Goal: Information Seeking & Learning: Learn about a topic

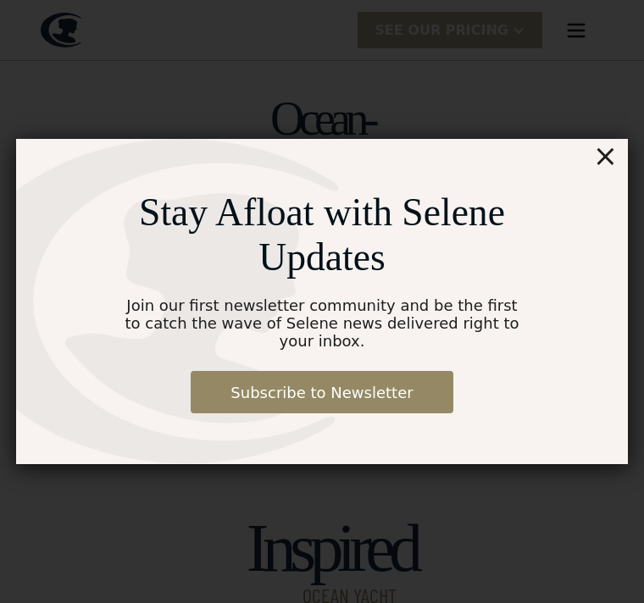
click at [633, 148] on div "Stay Afloat with Selene Updates Join our first newsletter community and be the …" at bounding box center [322, 302] width 644 height 688
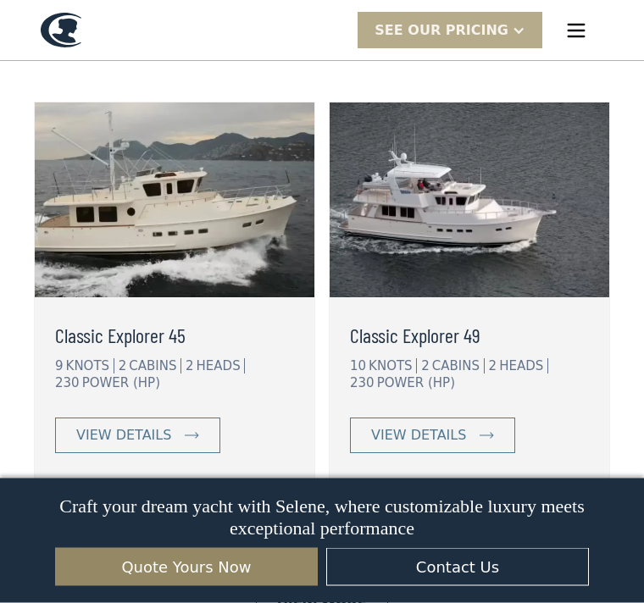
scroll to position [3770, 0]
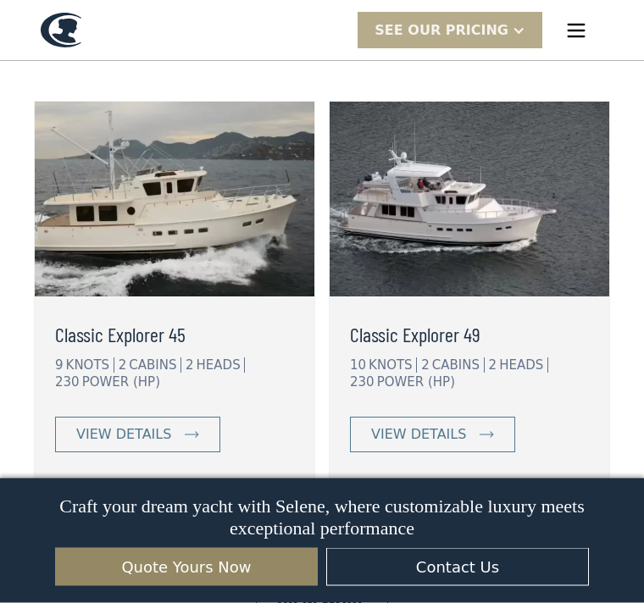
click at [565, 245] on img at bounding box center [468, 199] width 279 height 195
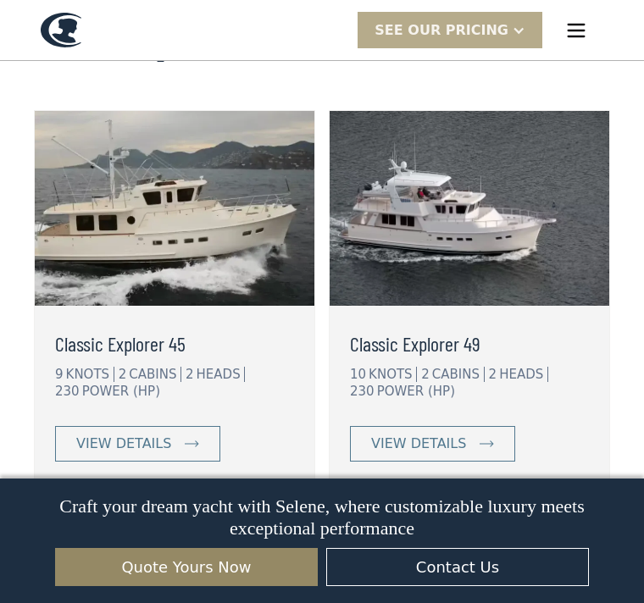
scroll to position [3757, 0]
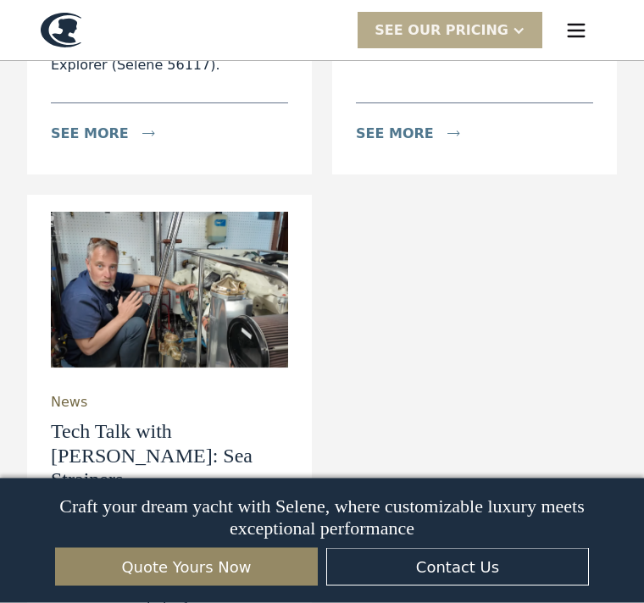
scroll to position [5336, 0]
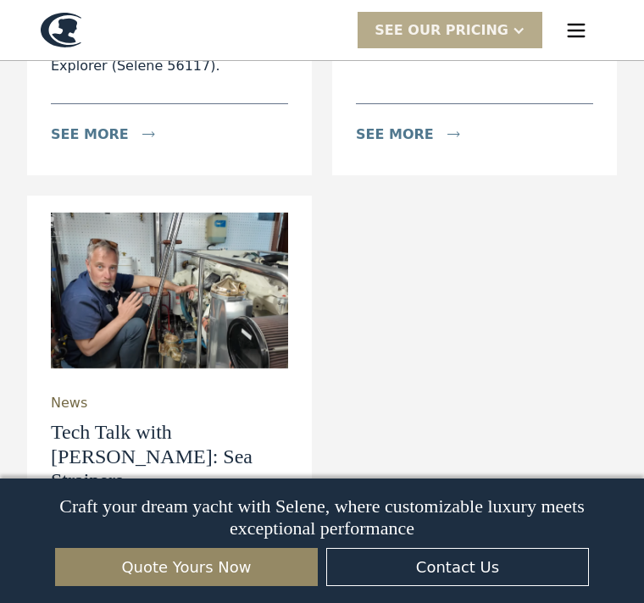
click at [573, 230] on div "News ‘Barracuda’ (New Selene 56 Classic) Takes to the Sea On August 11th 2025, …" at bounding box center [321, 218] width 589 height 1060
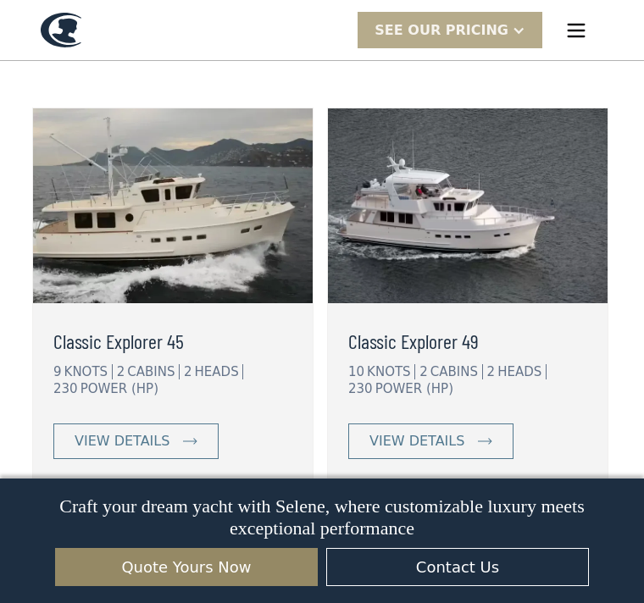
scroll to position [3749, 0]
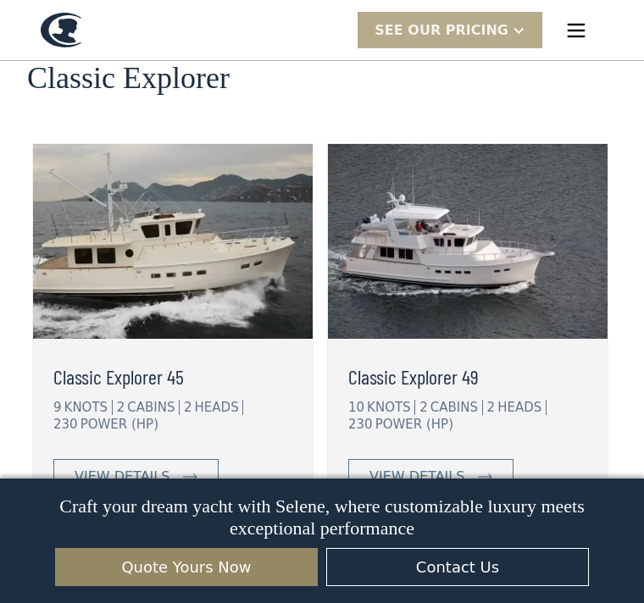
scroll to position [3727, 0]
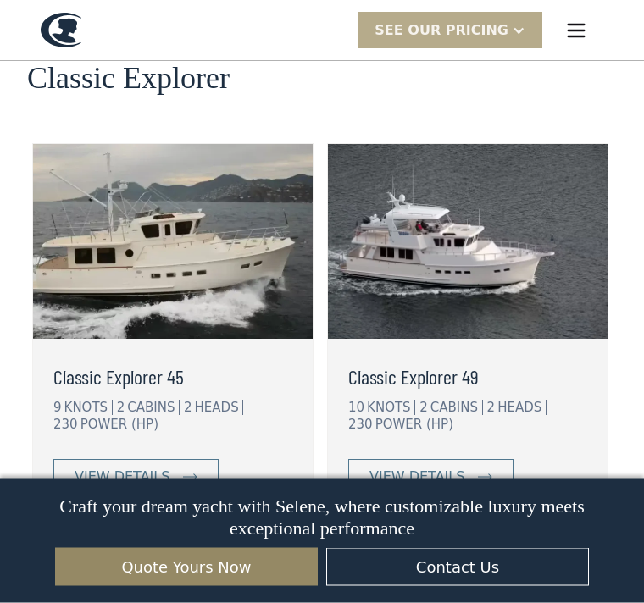
click at [148, 468] on div "view details" at bounding box center [122, 478] width 95 height 20
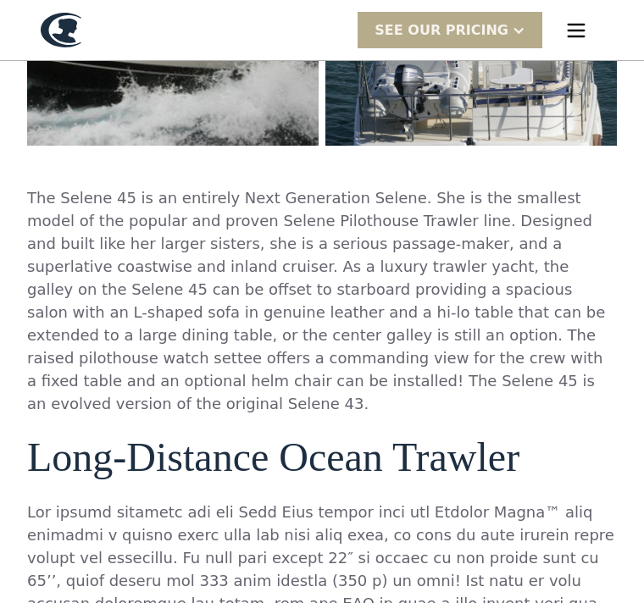
scroll to position [650, 0]
click at [588, 199] on p "The Selene 45 is an entirely Next Generation Selene. She is the smallest model …" at bounding box center [321, 300] width 589 height 229
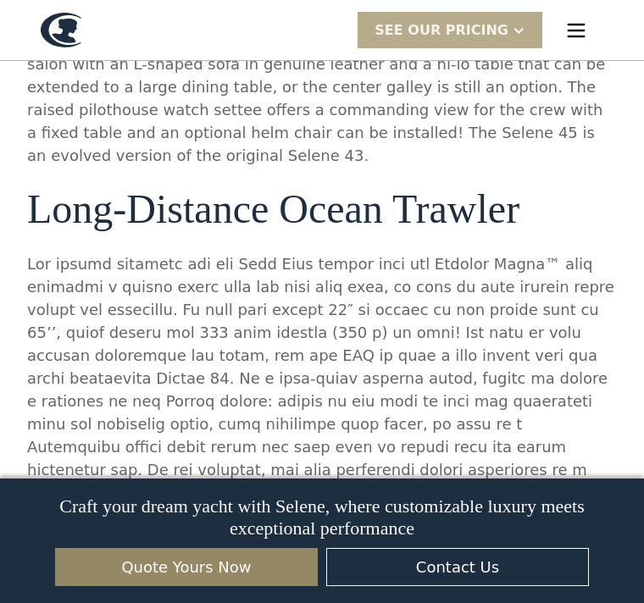
scroll to position [899, 0]
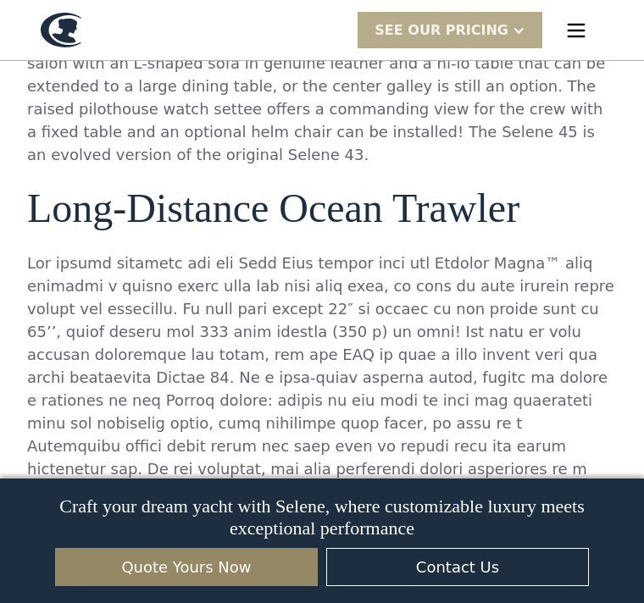
click at [558, 399] on p at bounding box center [321, 423] width 589 height 343
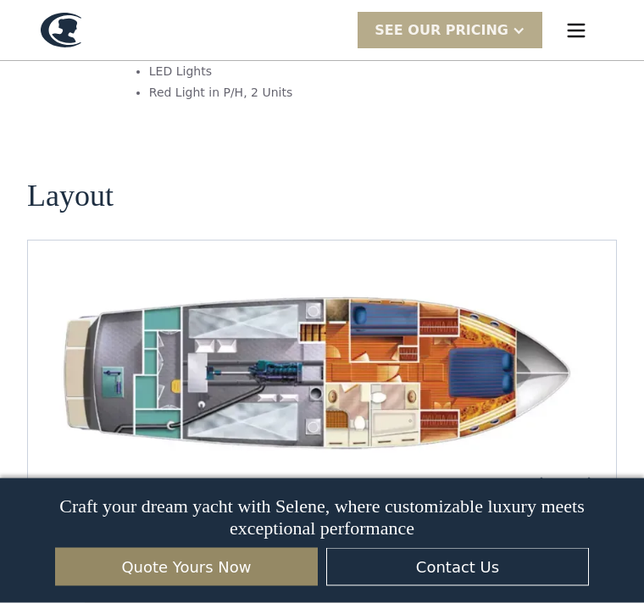
scroll to position [2369, 0]
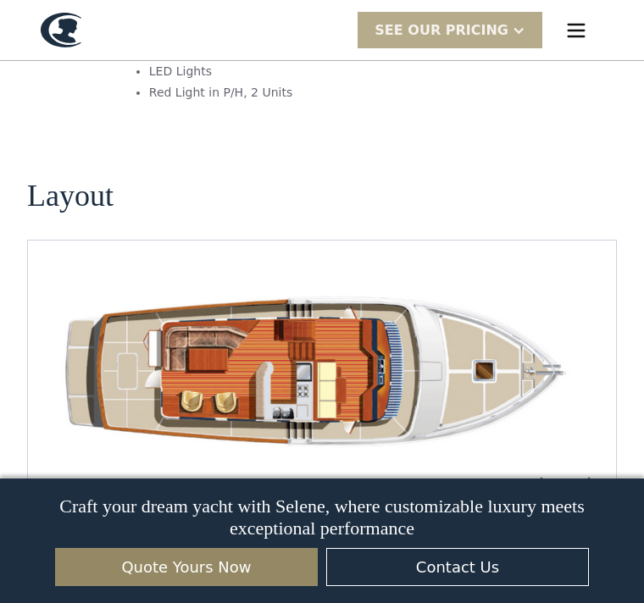
click at [495, 357] on img "open lightbox" at bounding box center [321, 371] width 561 height 181
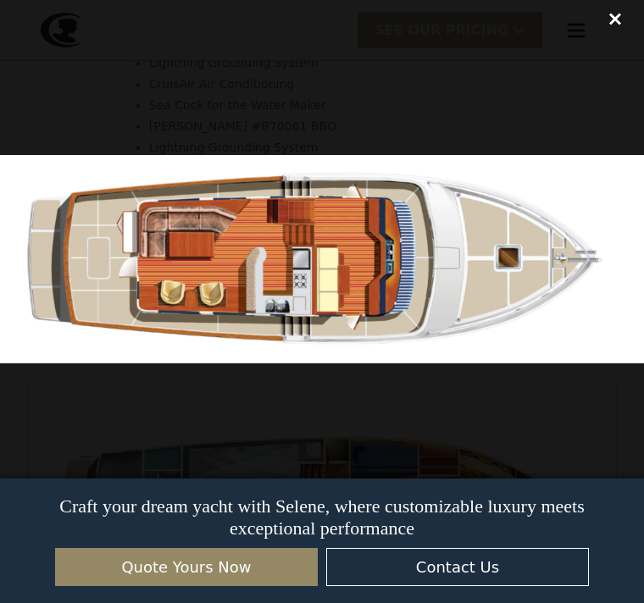
scroll to position [2227, 0]
click at [634, 30] on div "close lightbox" at bounding box center [615, 18] width 58 height 37
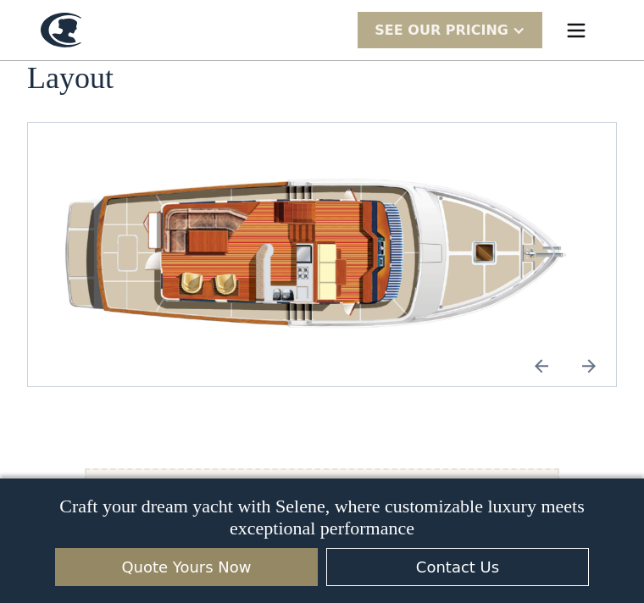
scroll to position [2478, 0]
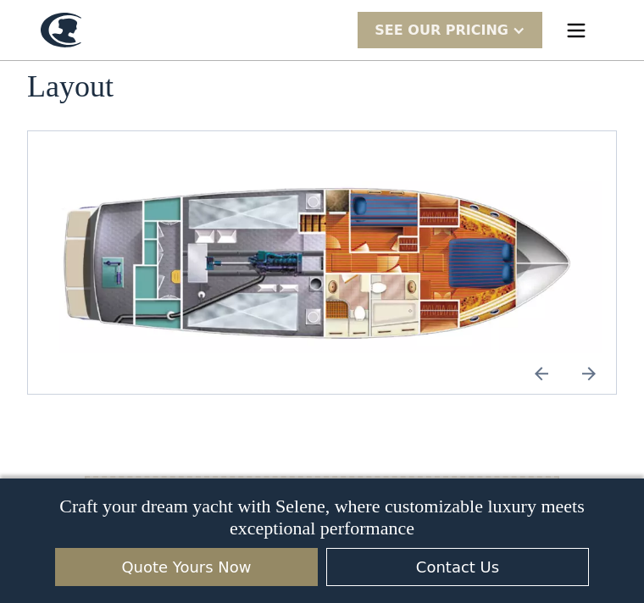
click at [550, 353] on img "Previous slide" at bounding box center [541, 373] width 41 height 41
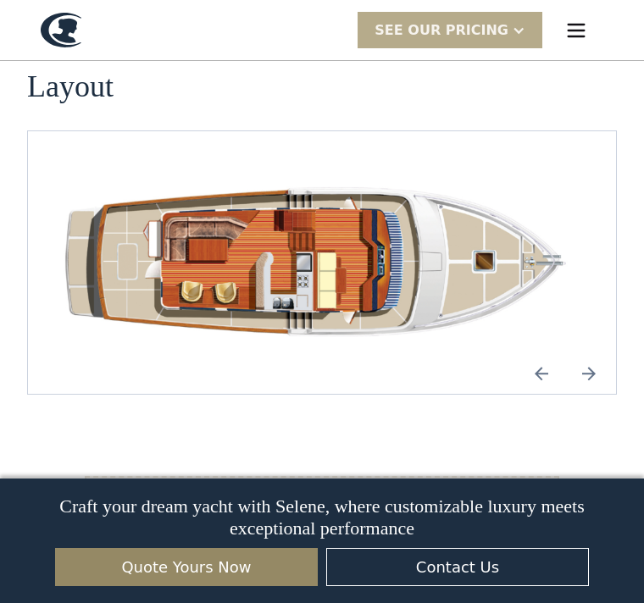
click at [480, 313] on div "No items found." at bounding box center [321, 262] width 589 height 264
click at [549, 353] on img "Previous slide" at bounding box center [541, 373] width 41 height 41
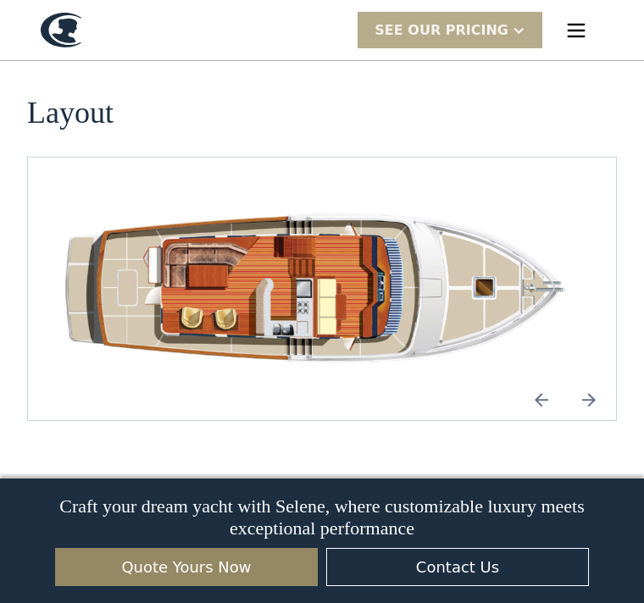
scroll to position [2441, 0]
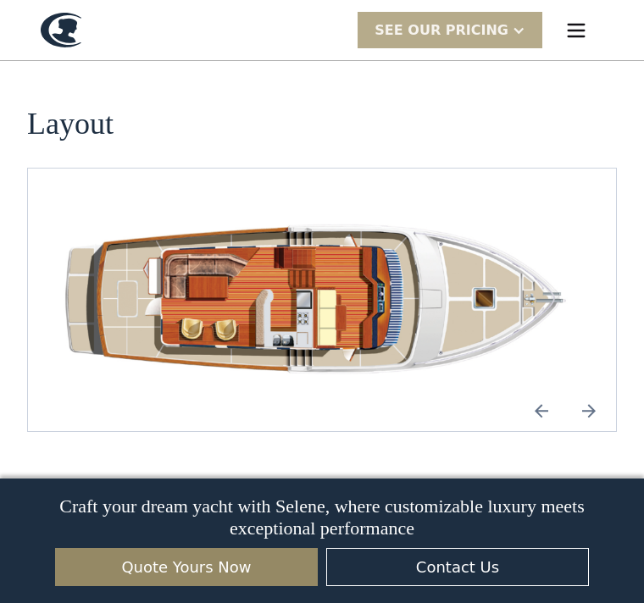
click at [539, 390] on img "Previous slide" at bounding box center [541, 410] width 41 height 41
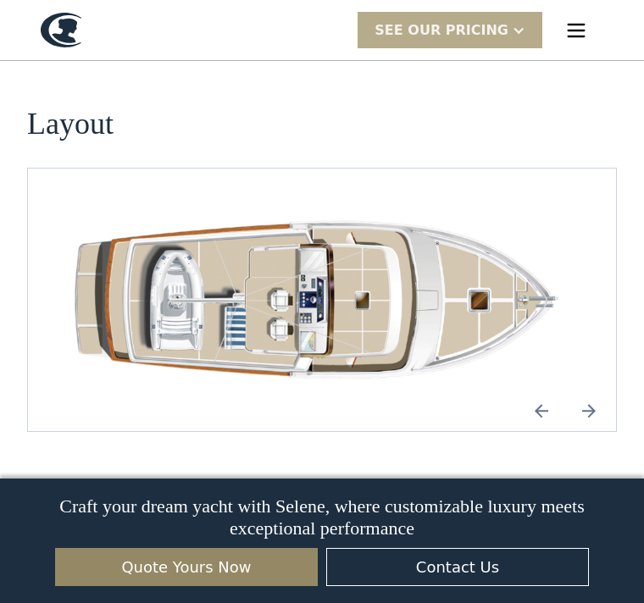
click at [546, 390] on img "Previous slide" at bounding box center [541, 410] width 41 height 41
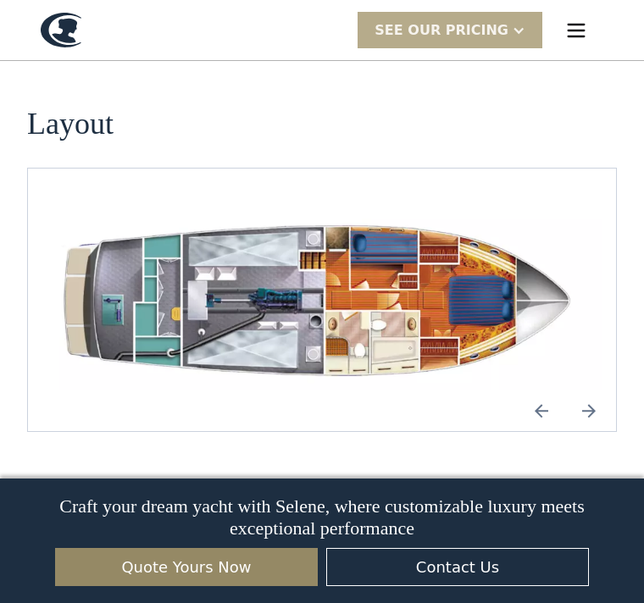
click at [547, 390] on img "Previous slide" at bounding box center [541, 410] width 41 height 41
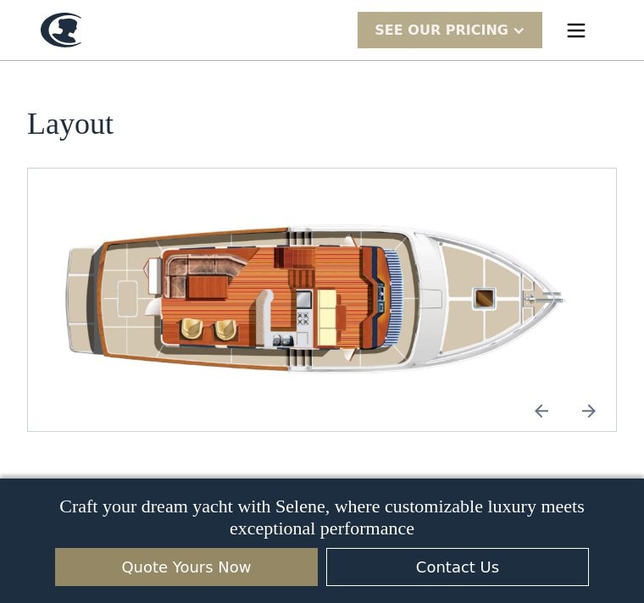
click at [598, 390] on img "Next slide" at bounding box center [588, 410] width 41 height 41
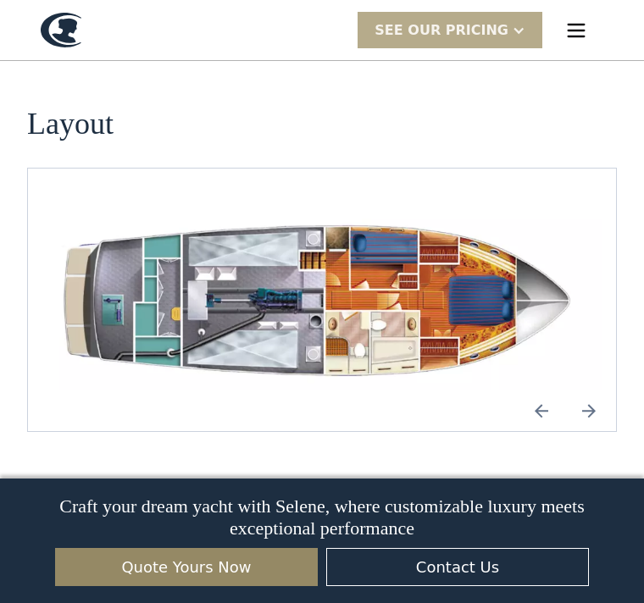
click at [588, 390] on img "Next slide" at bounding box center [588, 410] width 41 height 41
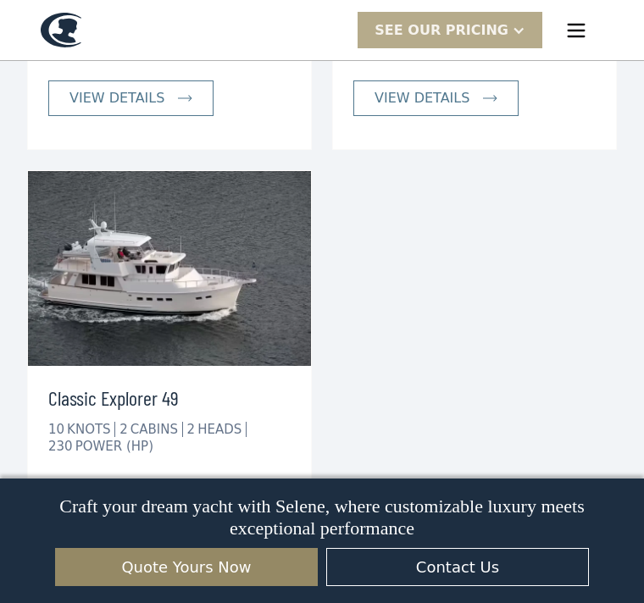
scroll to position [3661, 0]
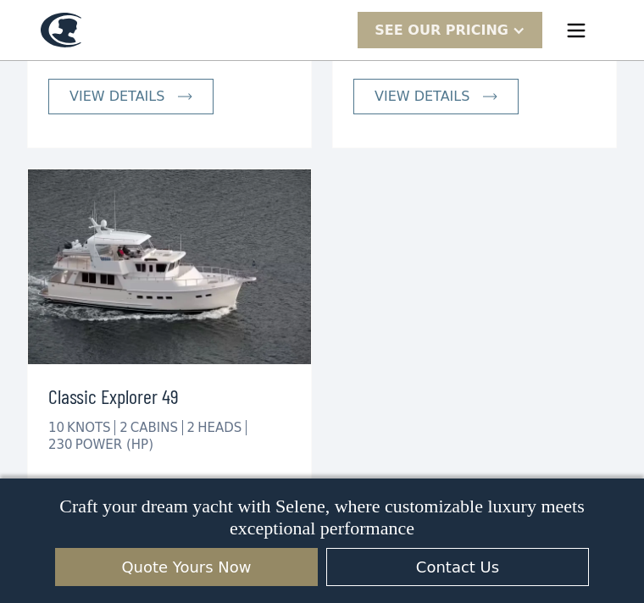
click at [136, 487] on div "view details" at bounding box center [116, 497] width 95 height 20
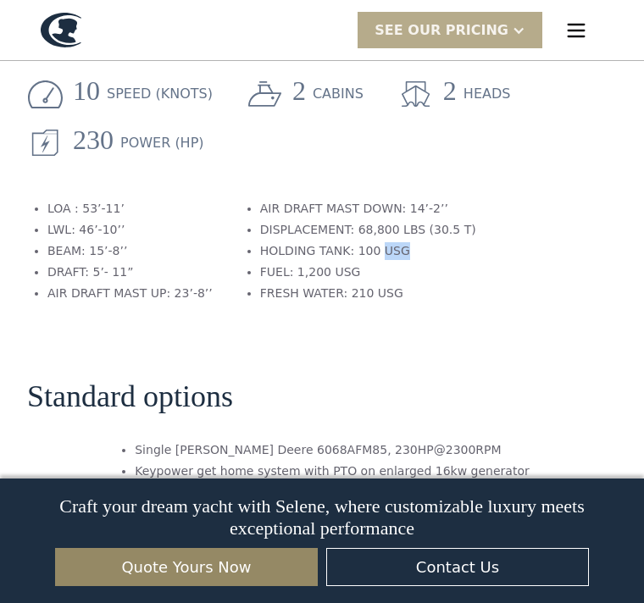
scroll to position [2295, 0]
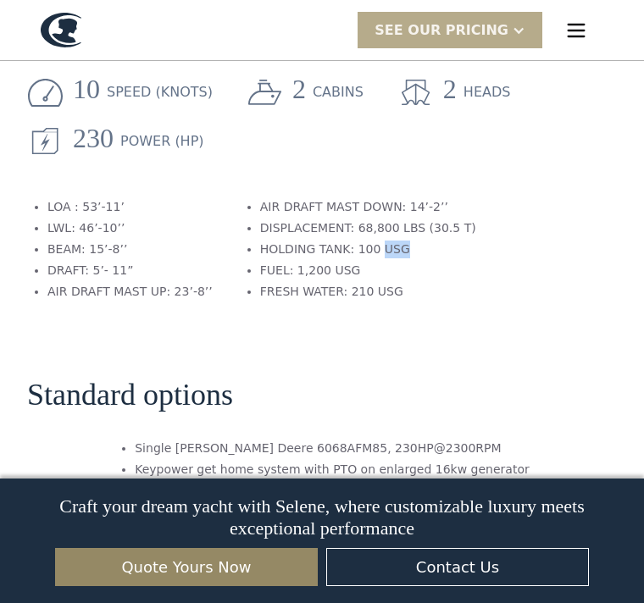
click at [517, 324] on section "Standard options Single John Deere 6068AFM85, 230HP@2300RPM Keypower get home s…" at bounding box center [321, 614] width 589 height 580
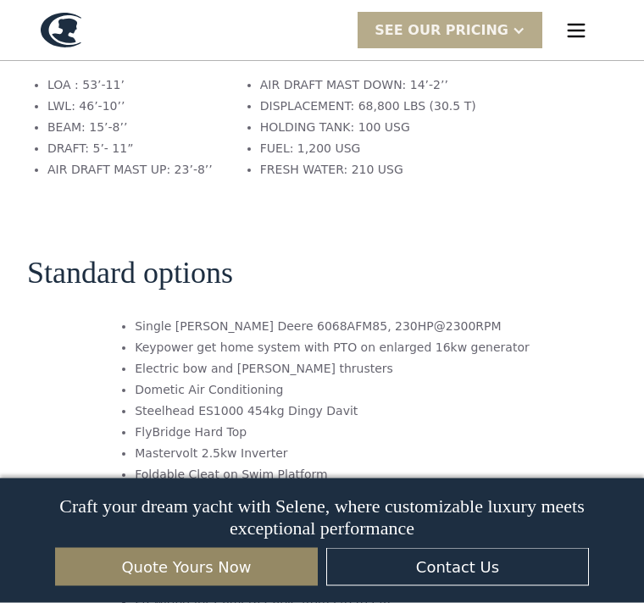
scroll to position [2417, 0]
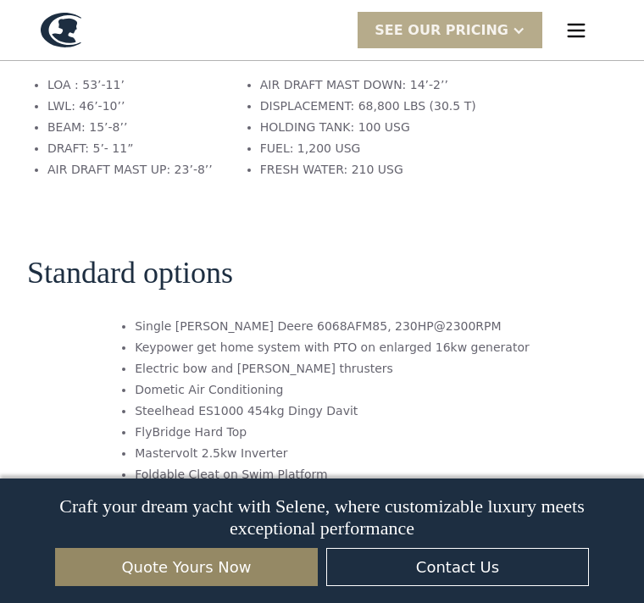
click at [575, 204] on section "Standard options Single John Deere 6068AFM85, 230HP@2300RPM Keypower get home s…" at bounding box center [321, 492] width 589 height 580
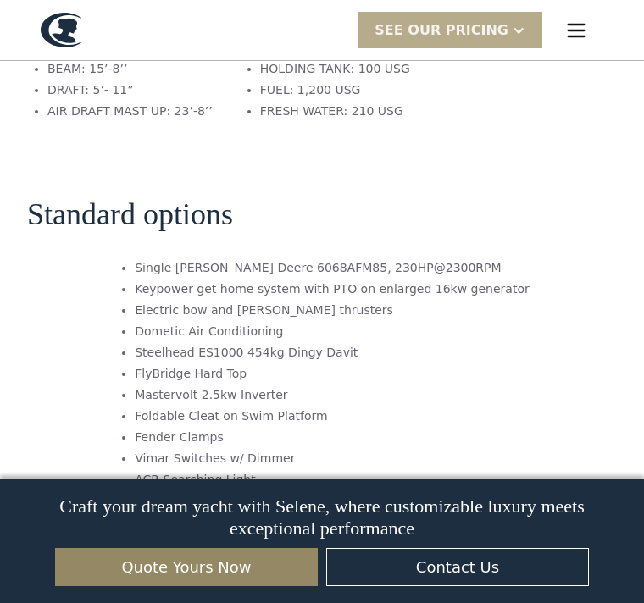
scroll to position [2476, 0]
click at [510, 385] on li "Mastervolt 2.5kw Inverter" at bounding box center [332, 394] width 395 height 18
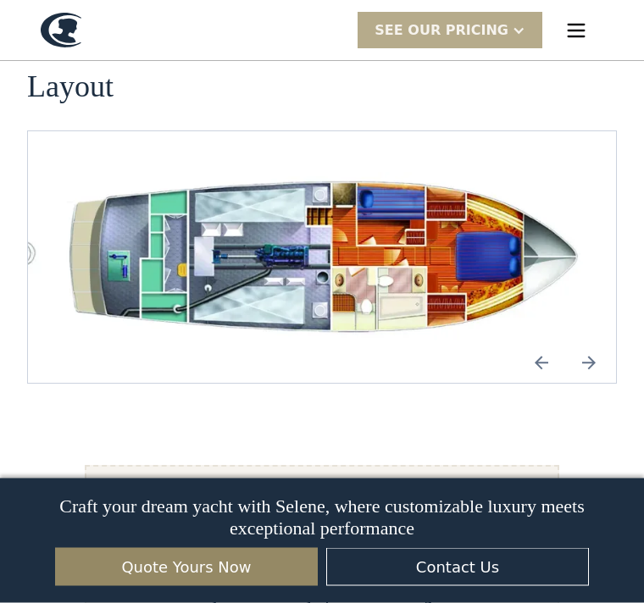
scroll to position [3184, 0]
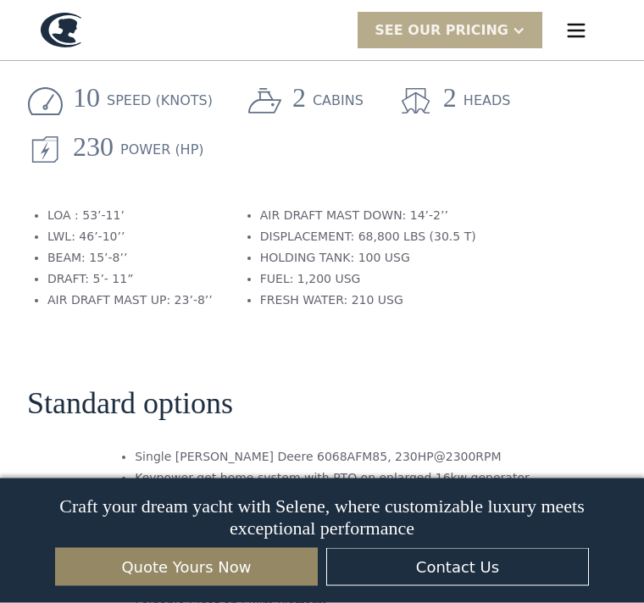
scroll to position [2290, 0]
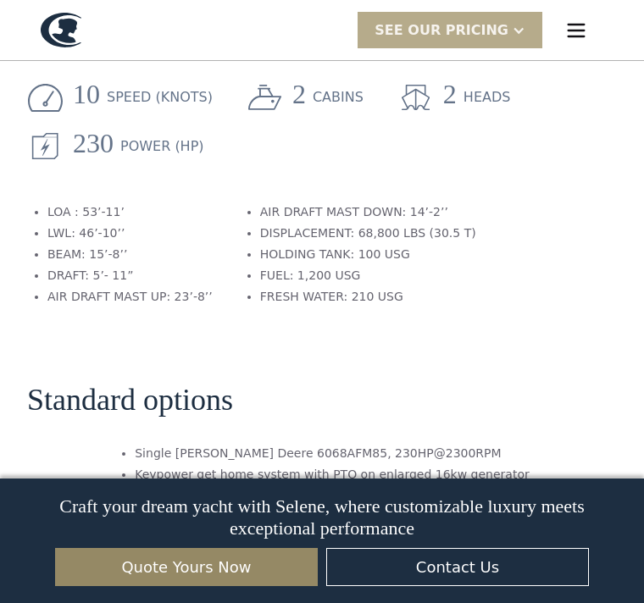
click at [522, 230] on section "Technical sheet 10 speed (knots) 2 cabins 2 heads 230 Power (HP) LOA : 53’-11’ …" at bounding box center [321, 147] width 589 height 365
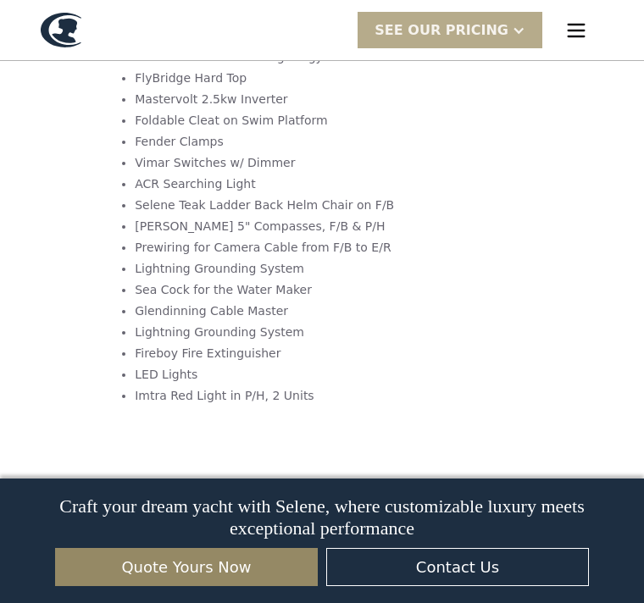
scroll to position [2672, 0]
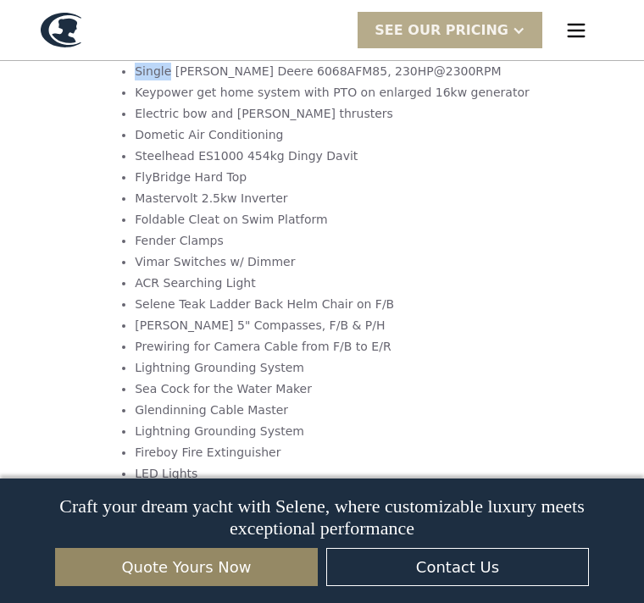
click at [499, 25] on div "SEE Our Pricing" at bounding box center [441, 30] width 134 height 20
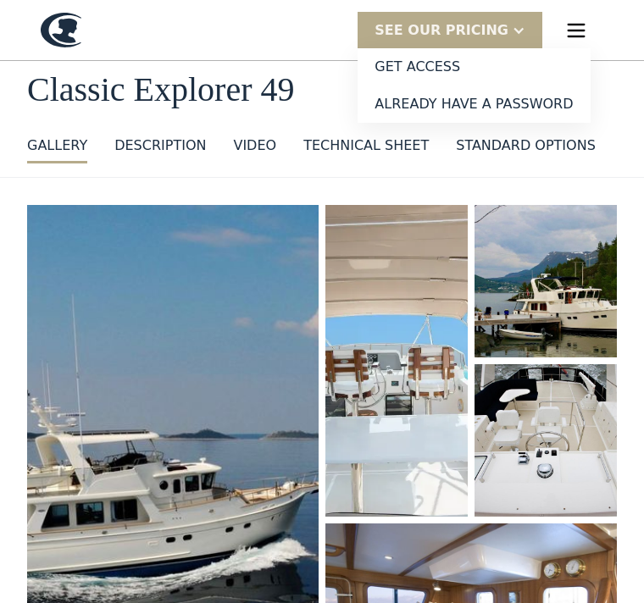
scroll to position [0, 0]
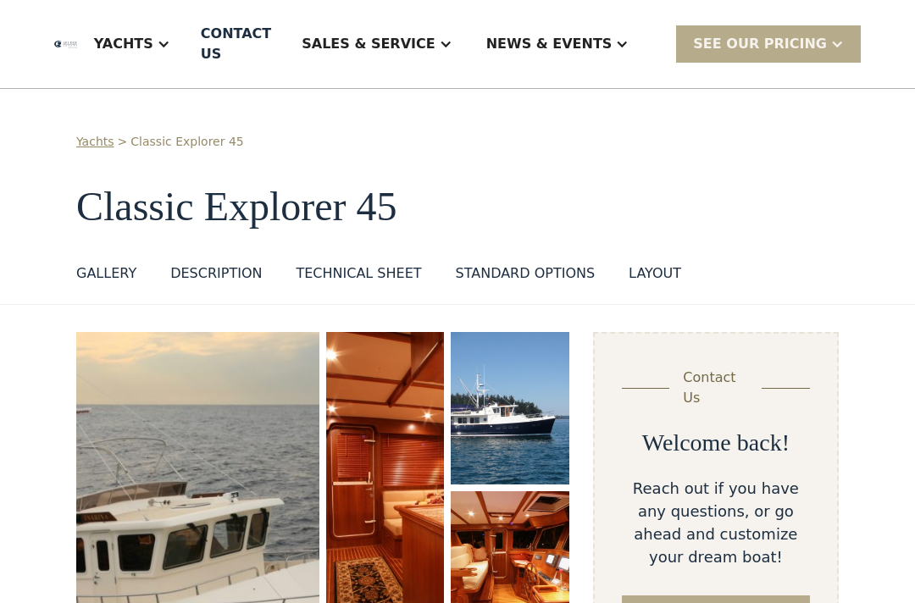
click at [599, 39] on div "News & EVENTS" at bounding box center [549, 44] width 126 height 20
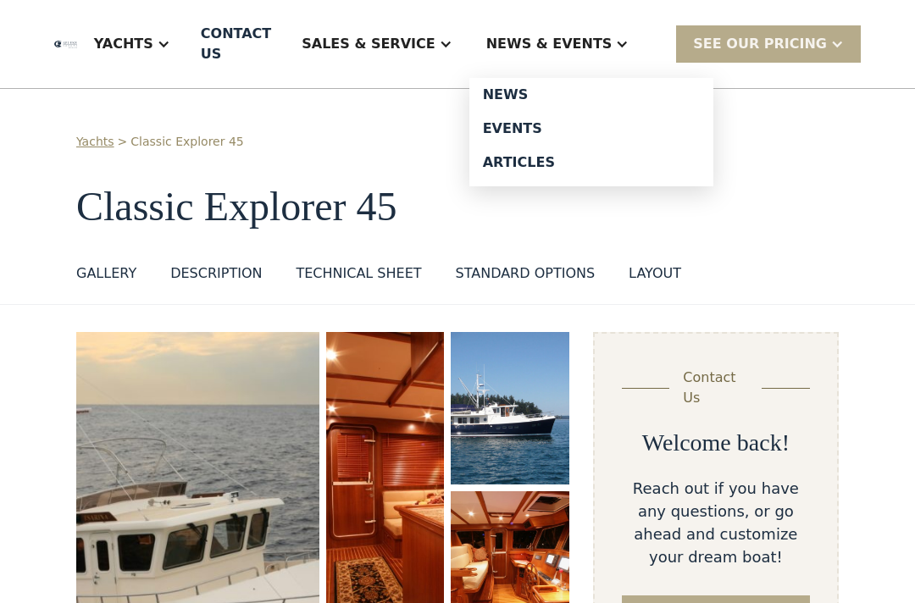
click at [547, 97] on div "News" at bounding box center [591, 95] width 217 height 14
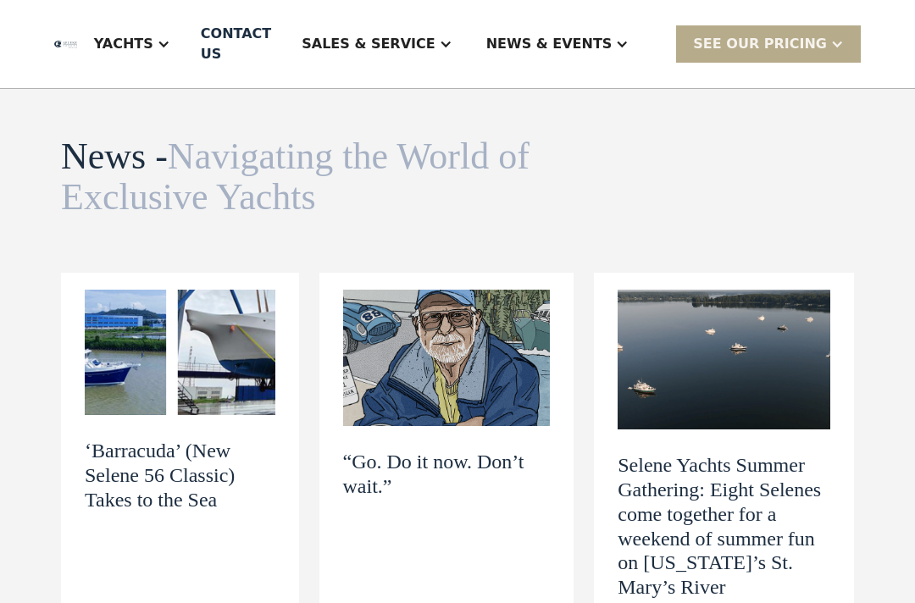
click at [808, 52] on div "SEE Our Pricing" at bounding box center [760, 44] width 134 height 20
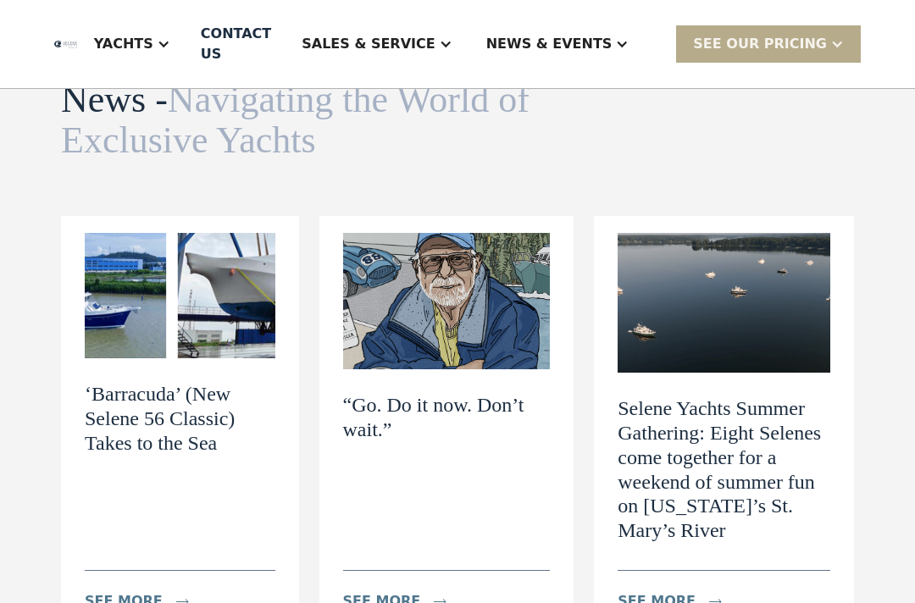
scroll to position [19, 0]
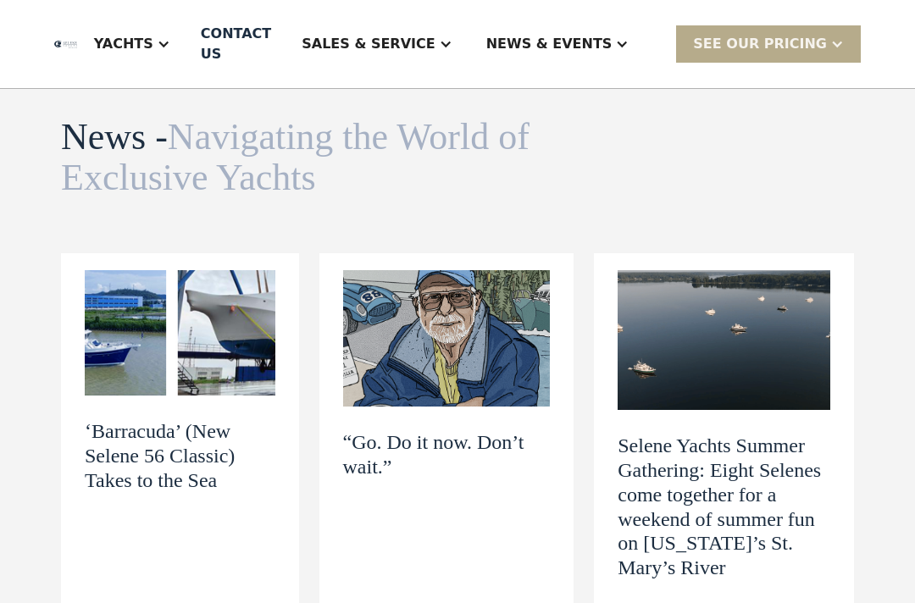
click at [434, 41] on div "Sales & Service" at bounding box center [368, 44] width 133 height 20
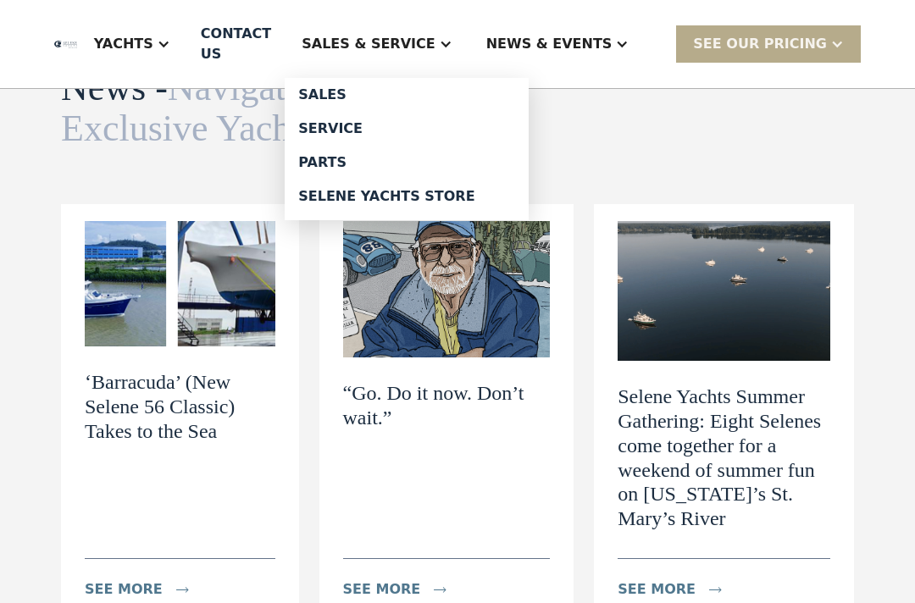
scroll to position [69, 0]
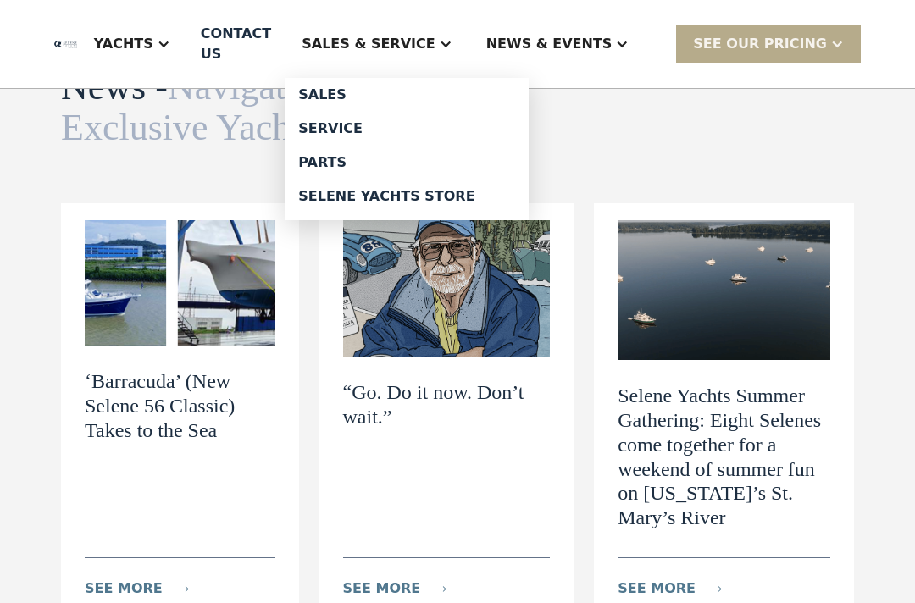
click at [375, 128] on div "Service" at bounding box center [406, 129] width 217 height 14
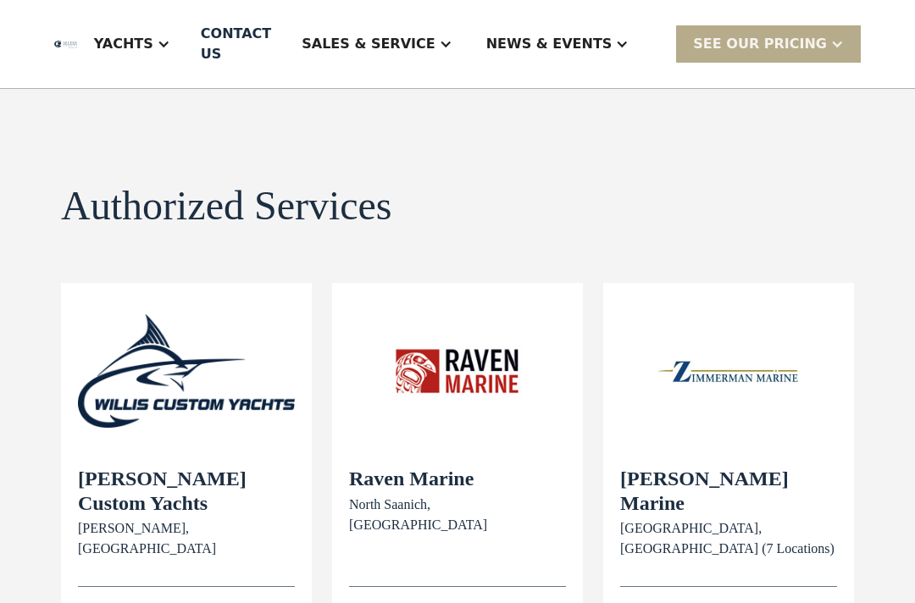
click at [434, 40] on div "Sales & Service" at bounding box center [368, 44] width 133 height 20
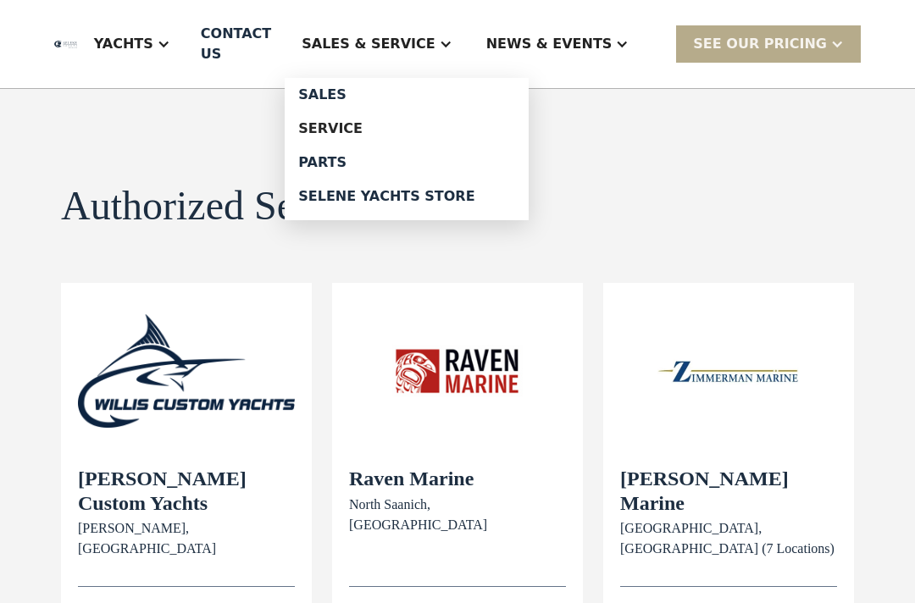
click at [375, 162] on div "Parts" at bounding box center [406, 163] width 217 height 14
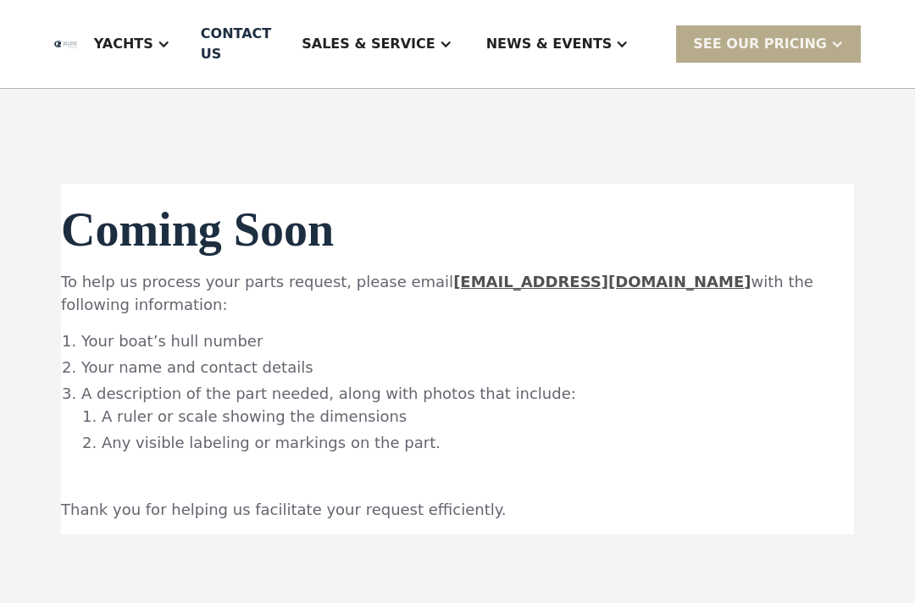
click at [433, 51] on div "Sales & Service" at bounding box center [368, 44] width 133 height 20
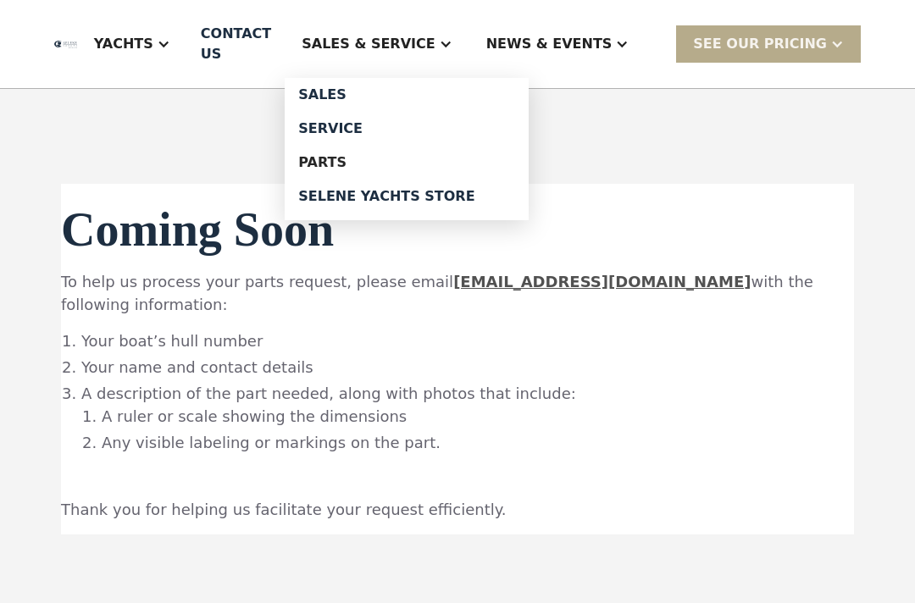
click at [447, 203] on div "Selene Yachts Store" at bounding box center [406, 197] width 217 height 14
